Goal: Communication & Community: Participate in discussion

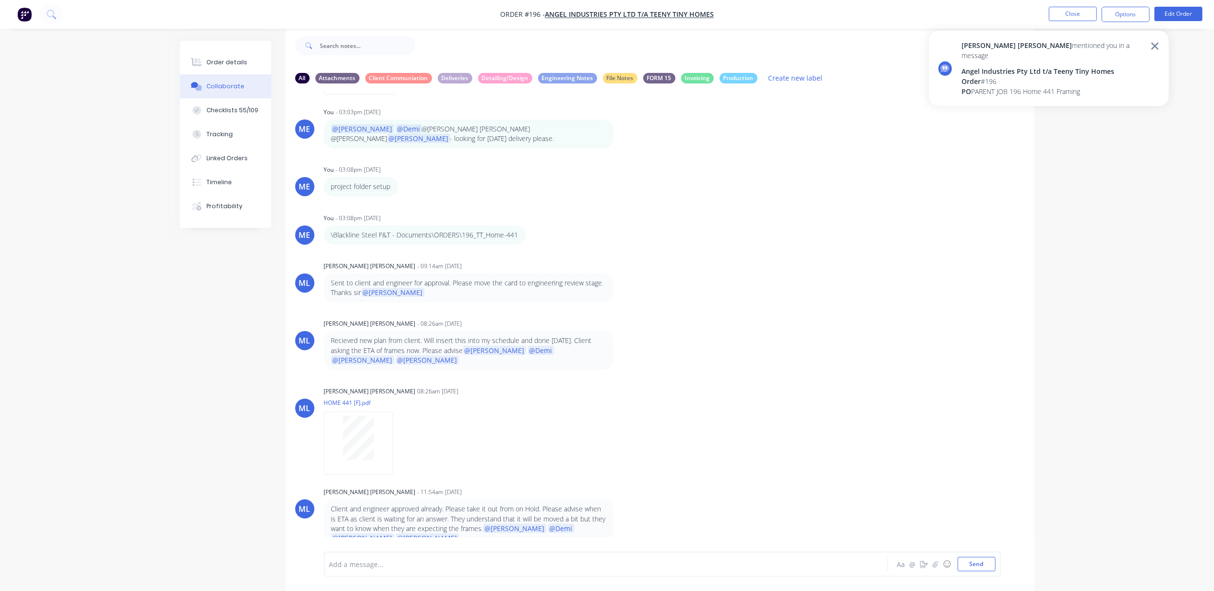
scroll to position [461, 0]
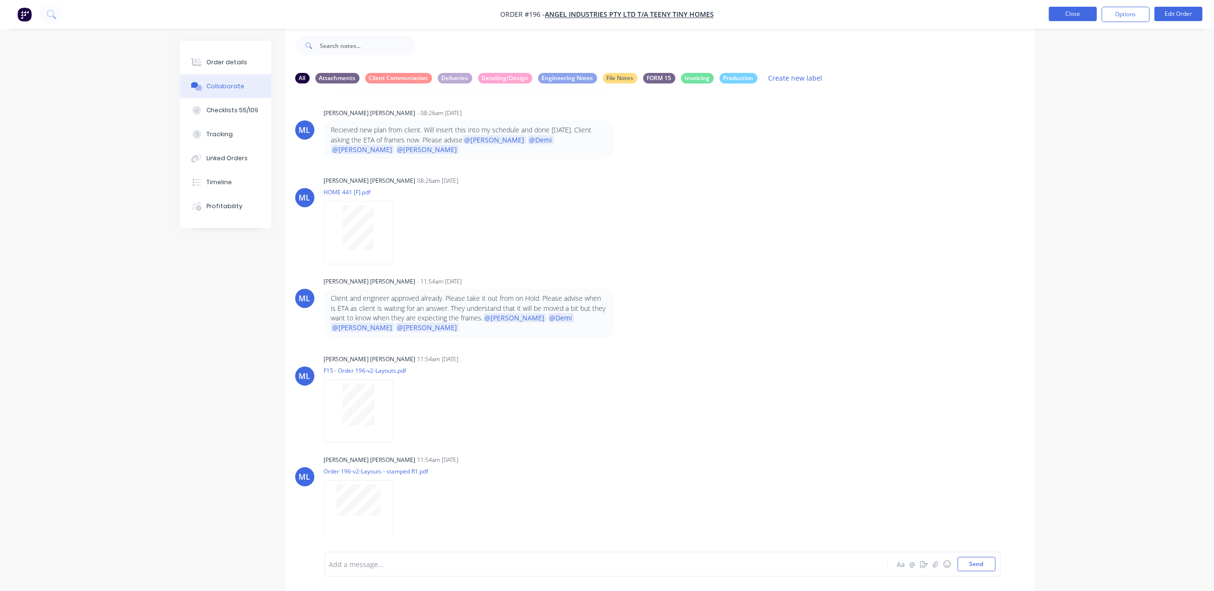
click at [1078, 18] on button "Close" at bounding box center [1073, 14] width 48 height 14
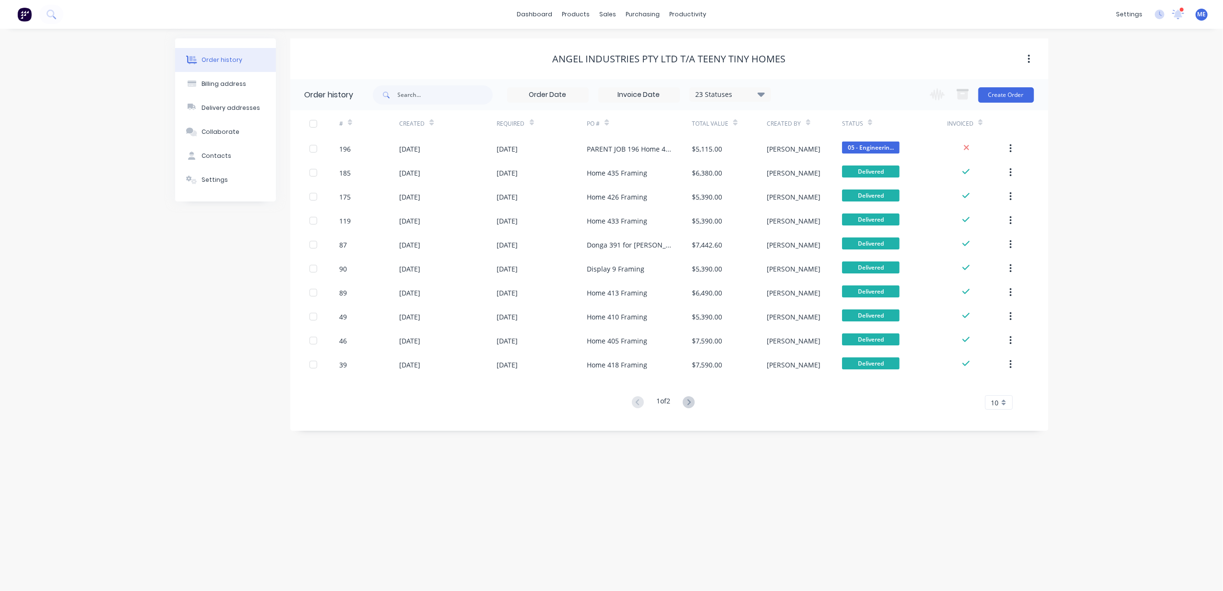
click at [155, 265] on div "Order history Billing address Delivery addresses Collaborate Contacts Settings …" at bounding box center [611, 310] width 1223 height 562
click at [46, 16] on button at bounding box center [51, 14] width 24 height 19
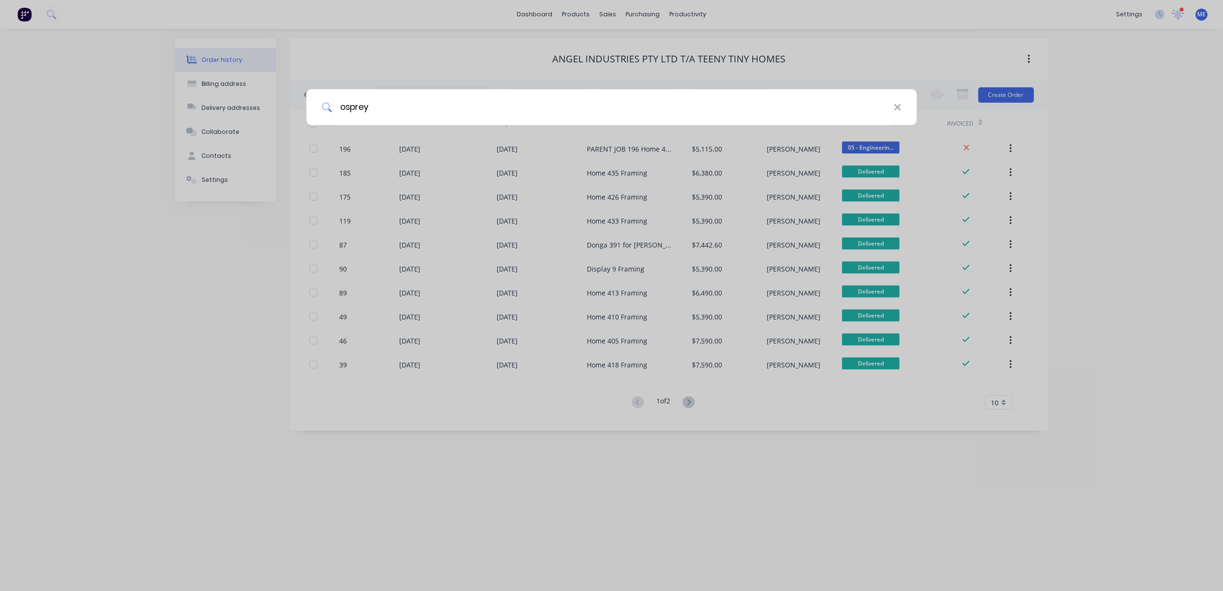
type input "osprey"
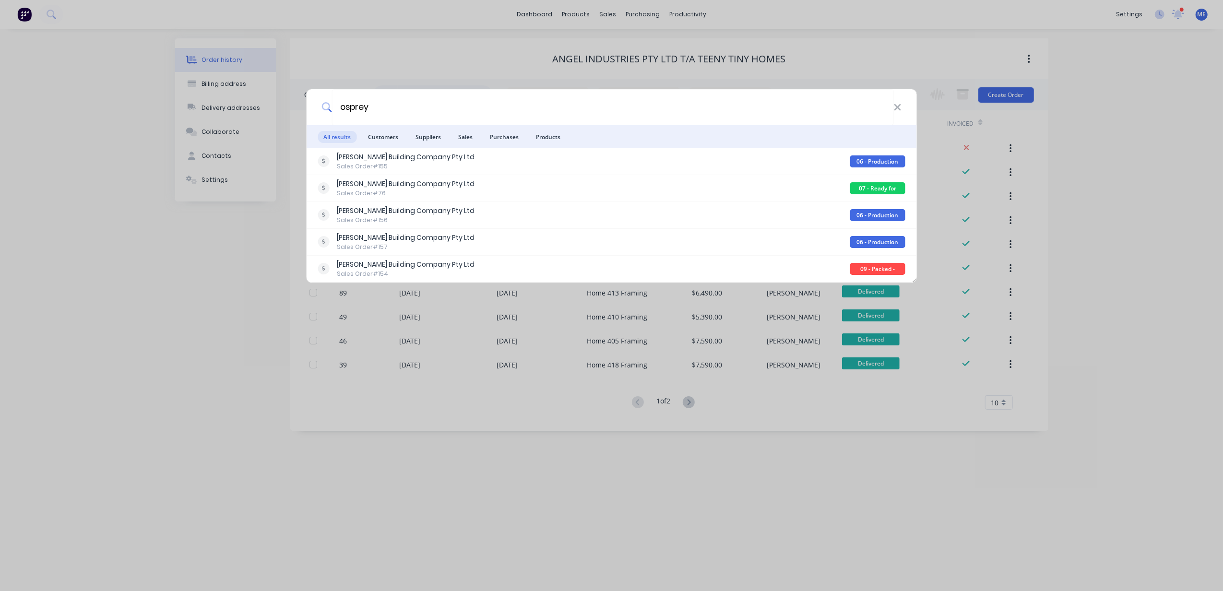
click at [383, 131] on span "Customers" at bounding box center [383, 137] width 42 height 12
click at [92, 200] on div "osprey All results Customers Suppliers Sales Purchases Products [PERSON_NAME] B…" at bounding box center [611, 295] width 1223 height 591
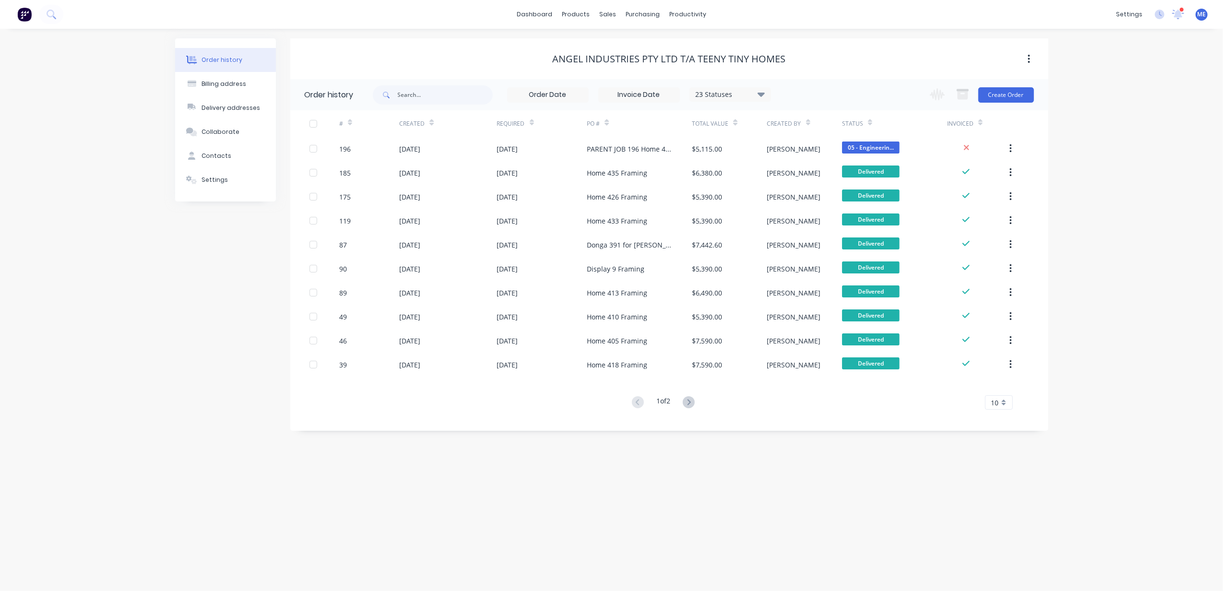
click at [90, 200] on div "Order history Billing address Delivery addresses Collaborate Contacts Settings …" at bounding box center [611, 310] width 1223 height 562
click at [194, 367] on div "Order history Billing address Delivery addresses Collaborate Contacts Settings" at bounding box center [225, 234] width 101 height 393
click at [678, 530] on div "Order history Billing address Delivery addresses Collaborate Contacts Settings …" at bounding box center [611, 310] width 1223 height 562
click at [829, 538] on div "Order history Billing address Delivery addresses Collaborate Contacts Settings …" at bounding box center [611, 310] width 1223 height 562
click at [51, 13] on icon at bounding box center [51, 14] width 9 height 9
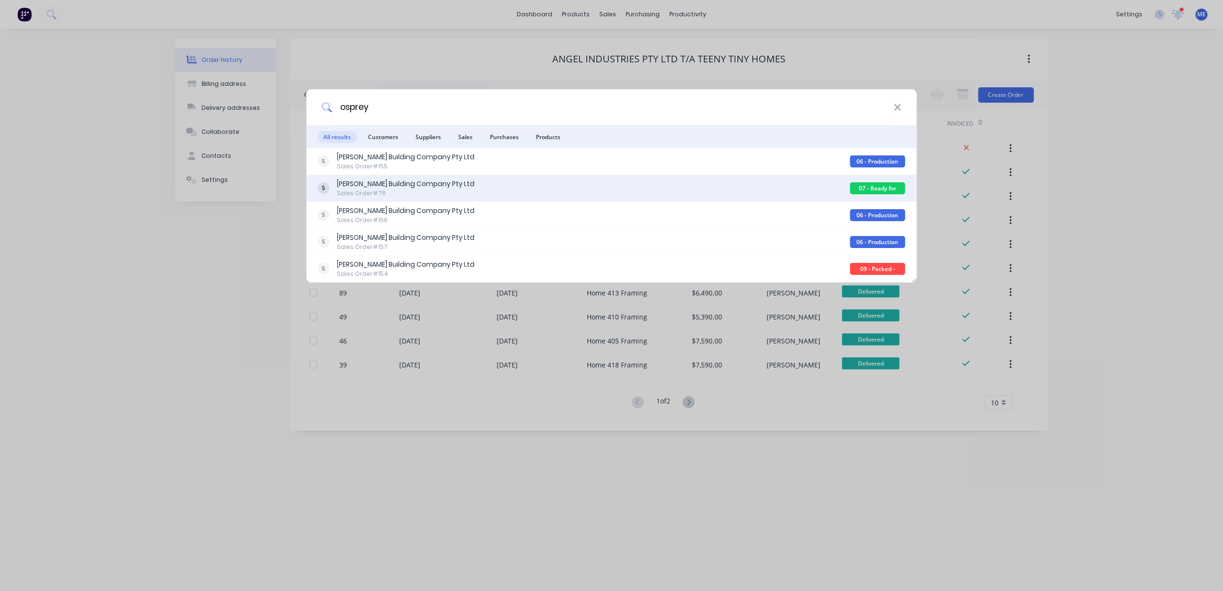
type input "osprey"
click at [403, 192] on div "Sales Order #76" at bounding box center [406, 193] width 138 height 9
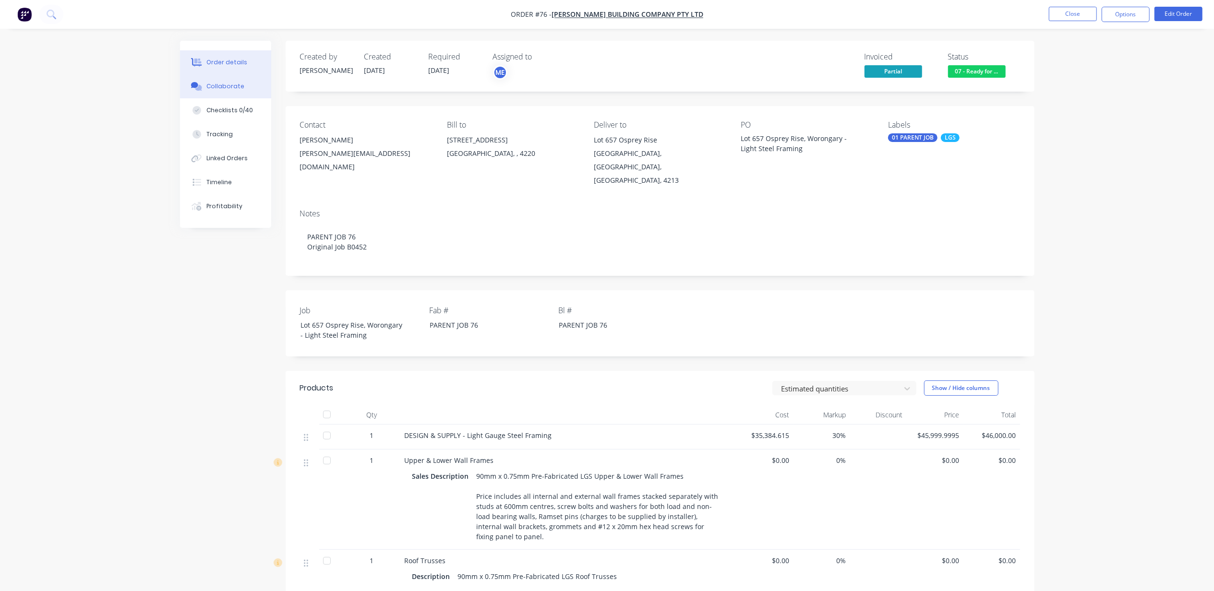
click at [226, 77] on button "Collaborate" at bounding box center [225, 86] width 91 height 24
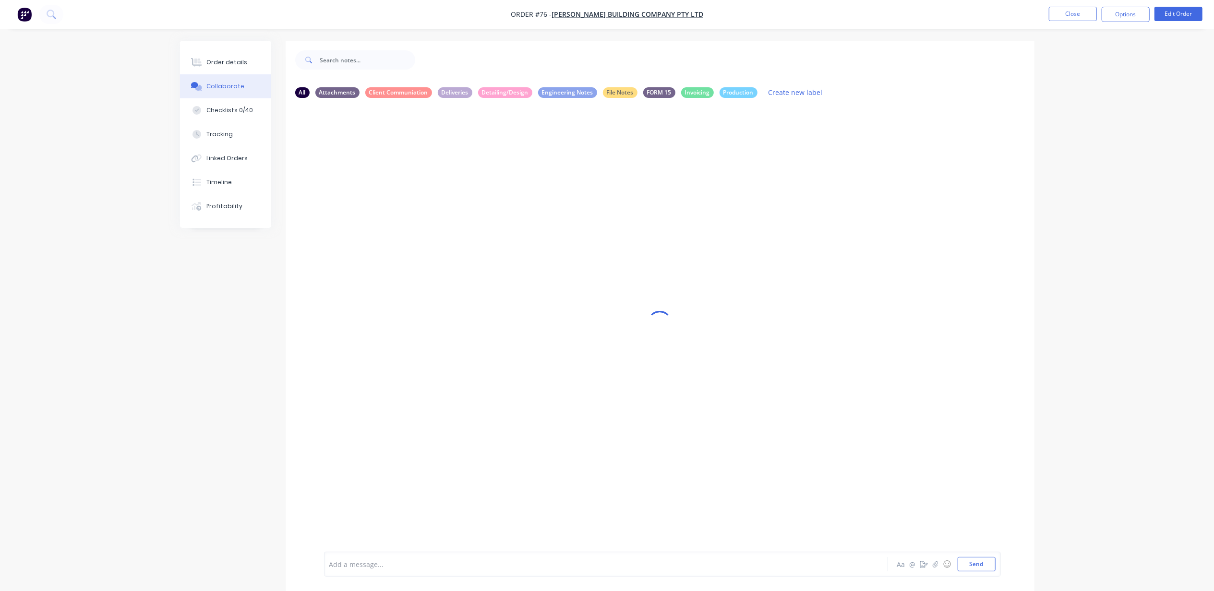
click at [475, 571] on div "Add a message..." at bounding box center [579, 564] width 500 height 14
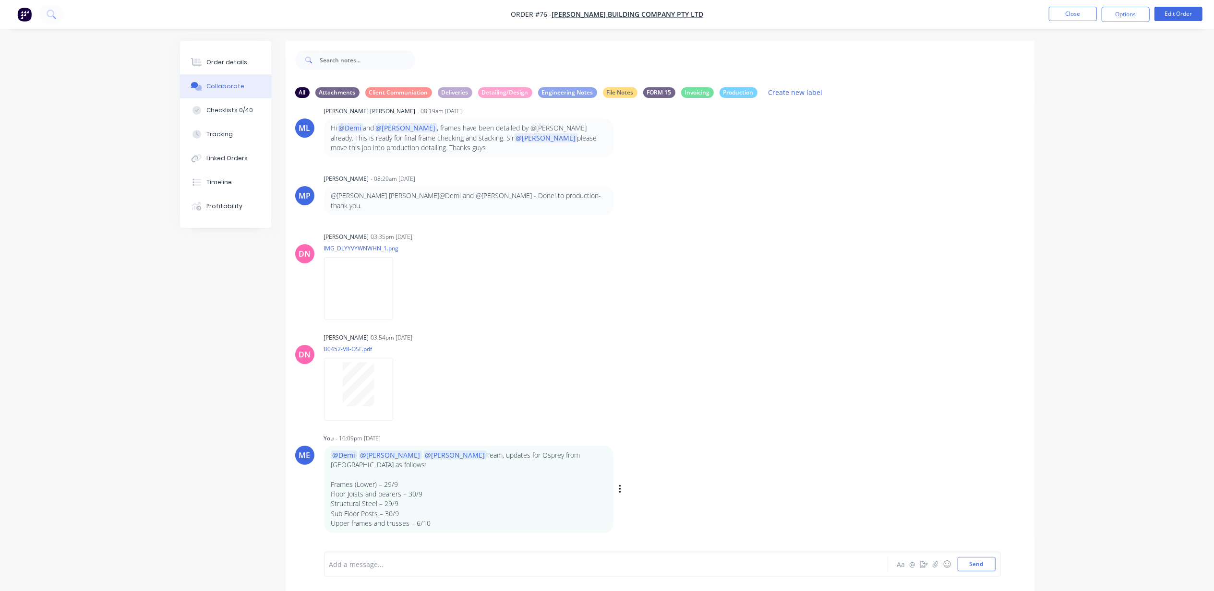
scroll to position [15, 0]
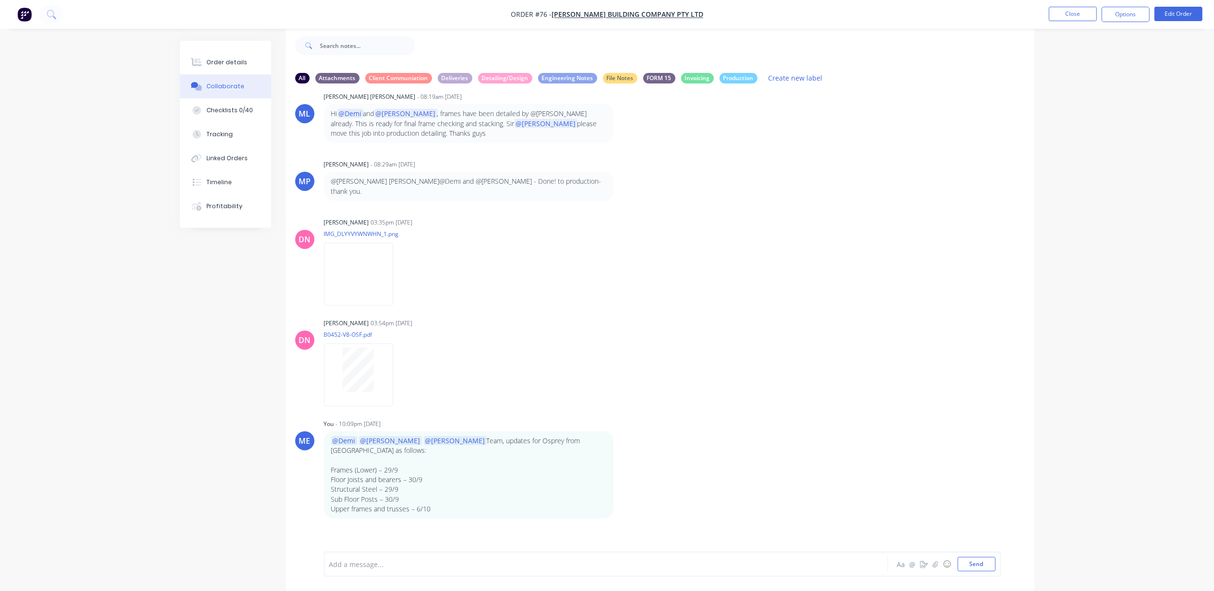
click at [428, 562] on div at bounding box center [579, 565] width 499 height 10
drag, startPoint x: 432, startPoint y: 478, endPoint x: 328, endPoint y: 442, distance: 110.0
click at [328, 442] on div "@Demi @[PERSON_NAME] @[PERSON_NAME] Team, updates for Osprey from [GEOGRAPHIC_D…" at bounding box center [468, 474] width 289 height 87
copy div "Frames (Lower) – 29/9 Floor Joists and bearers – 30/9 Structural Steel – 29/9 S…"
click at [359, 564] on div at bounding box center [579, 565] width 499 height 10
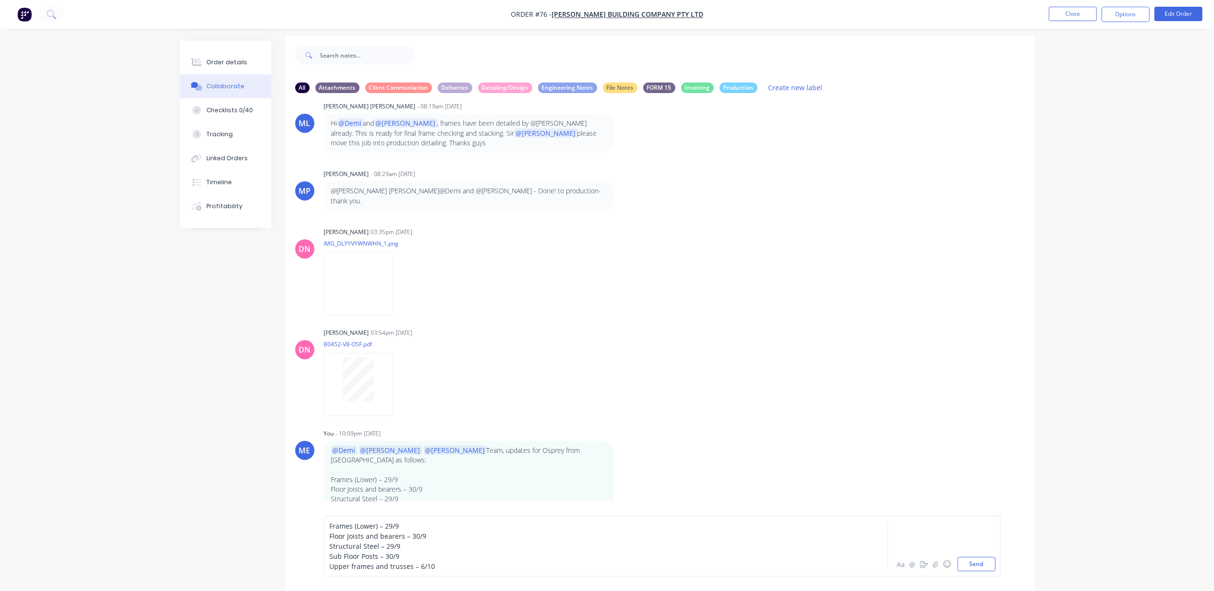
scroll to position [0, 0]
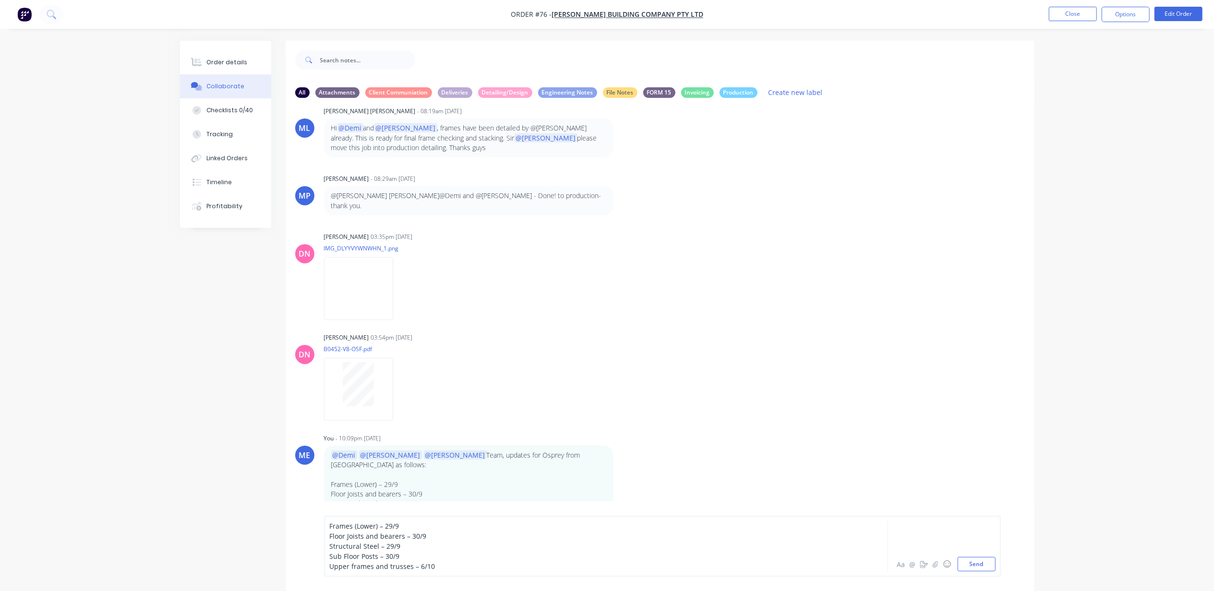
drag, startPoint x: 388, startPoint y: 525, endPoint x: 411, endPoint y: 532, distance: 24.0
click at [390, 525] on span "Frames (Lower) – 29/9" at bounding box center [365, 526] width 70 height 9
drag, startPoint x: 430, startPoint y: 535, endPoint x: 417, endPoint y: 537, distance: 13.1
click at [410, 536] on div "Floor Joists and bearers – 30/9" at bounding box center [579, 536] width 499 height 10
click at [975, 565] on button "Send" at bounding box center [976, 564] width 38 height 14
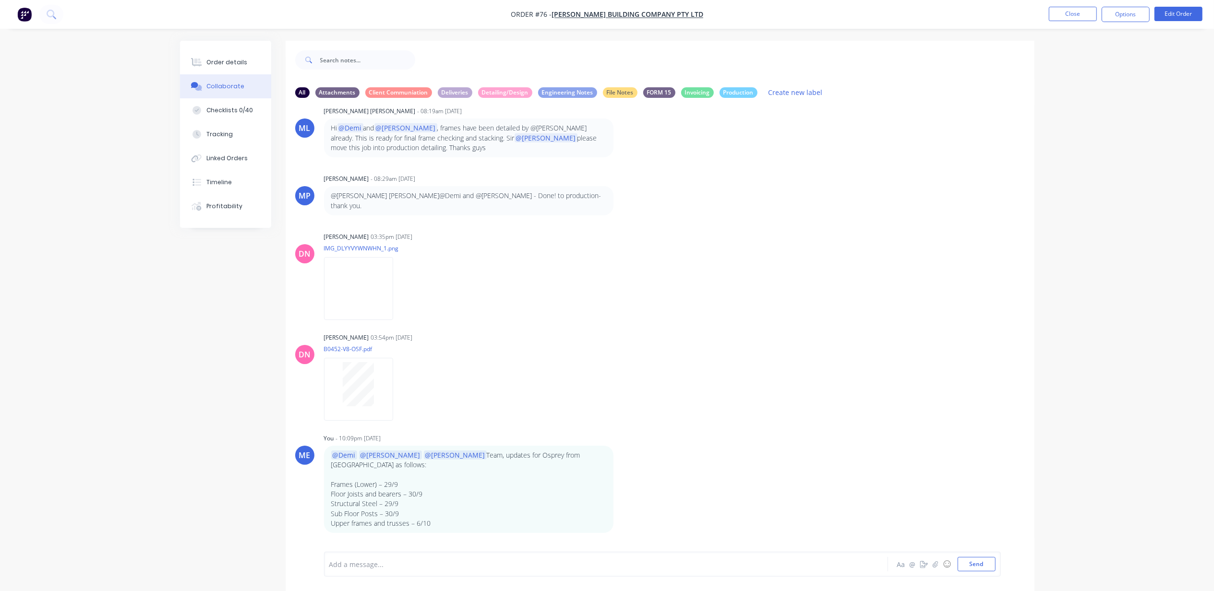
click at [515, 575] on div "Add a message... Aa @ ☺ Send" at bounding box center [662, 564] width 677 height 25
click at [513, 574] on div "Add a message... Aa @ ☺ Send" at bounding box center [662, 564] width 677 height 25
click at [500, 557] on div "Add a message..." at bounding box center [579, 564] width 500 height 14
click at [964, 564] on button "Send" at bounding box center [976, 564] width 38 height 14
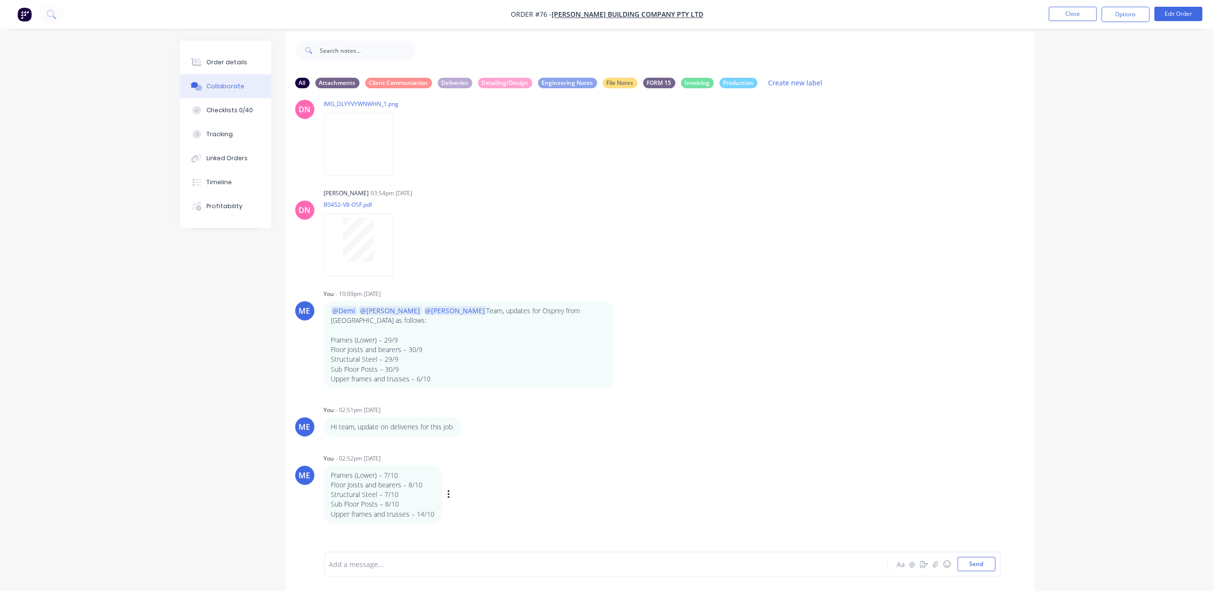
scroll to position [15, 0]
